Goal: Transaction & Acquisition: Purchase product/service

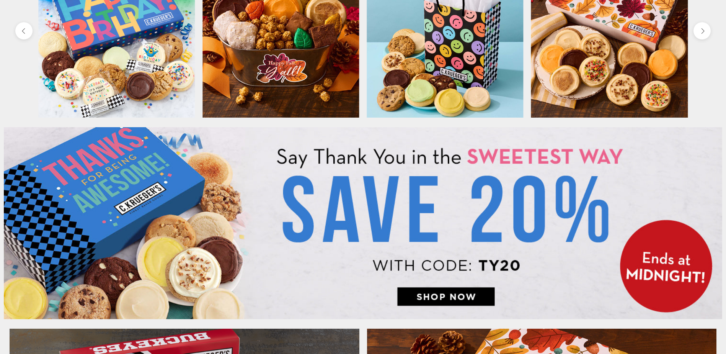
scroll to position [345, 0]
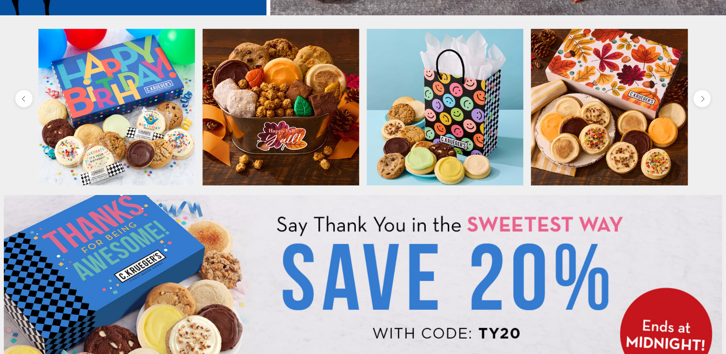
click at [623, 126] on img at bounding box center [610, 107] width 157 height 157
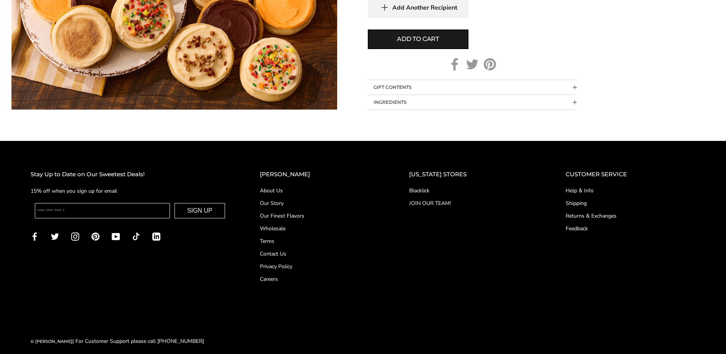
scroll to position [570, 0]
